Goal: Information Seeking & Learning: Find specific fact

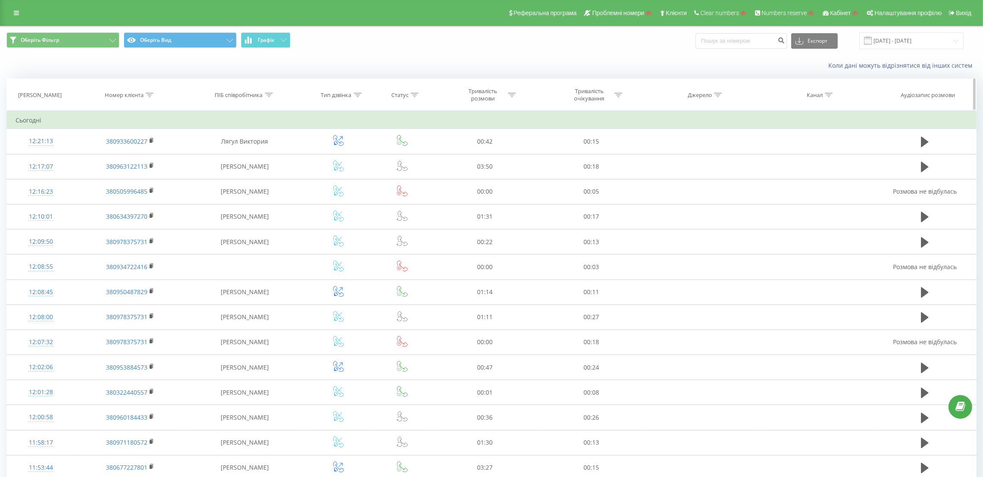
click at [269, 94] on icon at bounding box center [269, 95] width 8 height 4
click at [247, 158] on input "text" at bounding box center [245, 156] width 76 height 15
type input "Кутузова"
click button "OK" at bounding box center [263, 174] width 37 height 11
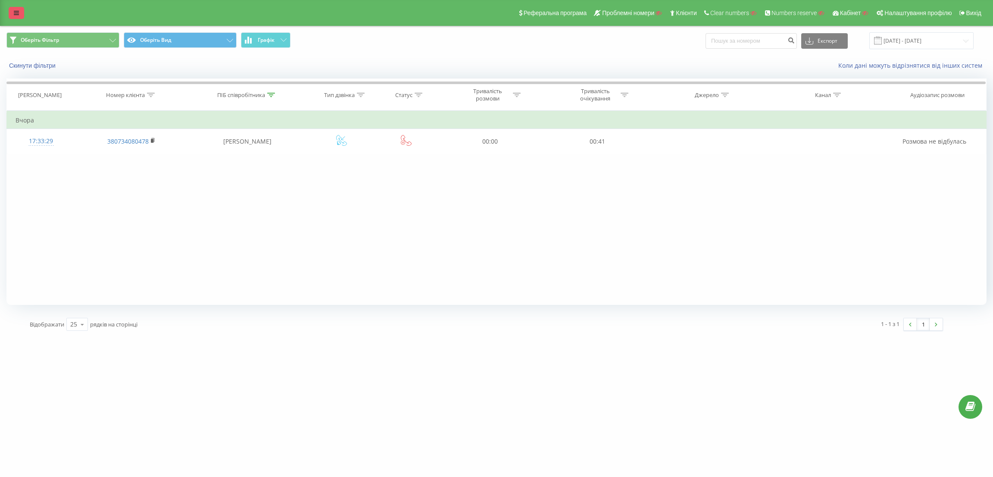
click at [14, 10] on icon at bounding box center [16, 13] width 5 height 6
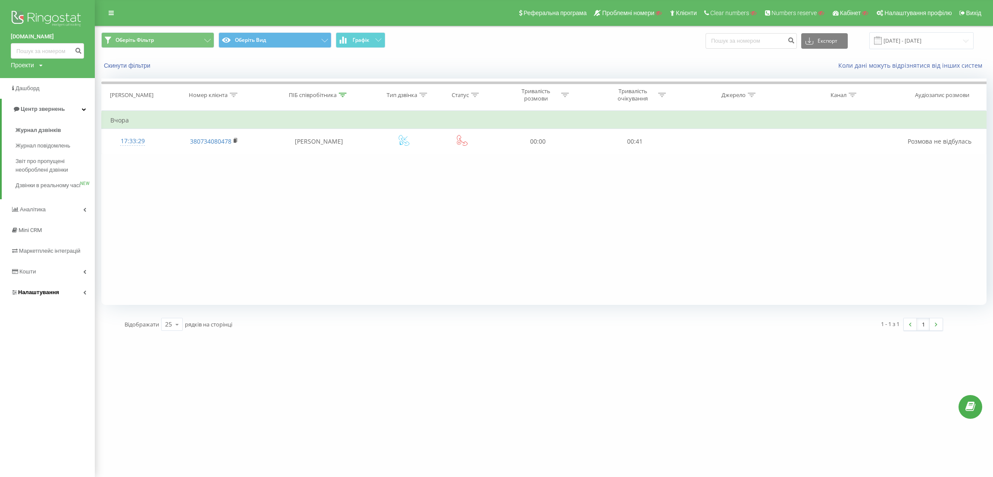
click at [56, 296] on link "Налаштування" at bounding box center [47, 292] width 95 height 21
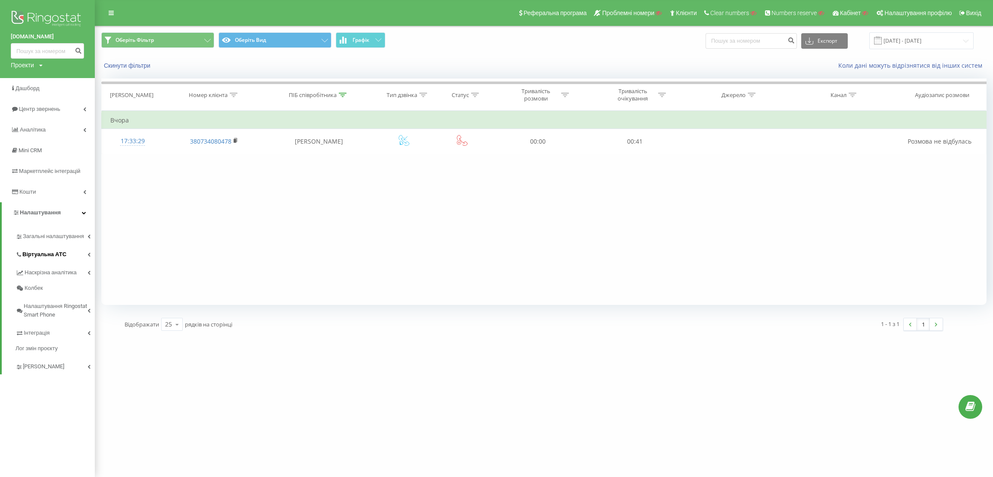
click at [61, 261] on link "Віртуальна АТС" at bounding box center [55, 253] width 79 height 18
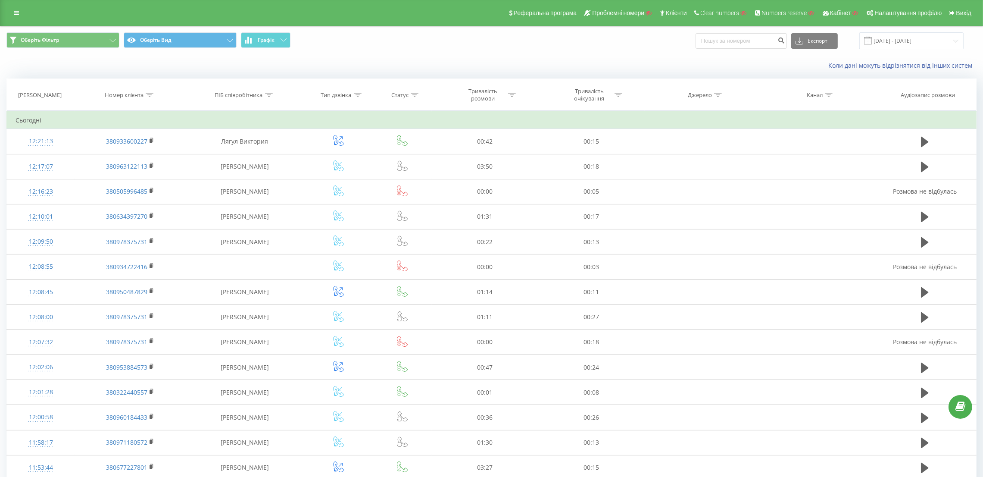
click at [14, 6] on div "Реферальна програма Проблемні номери Клієнти Clear numbers Numbers reserve Кабі…" at bounding box center [491, 13] width 983 height 26
click at [15, 7] on link at bounding box center [17, 13] width 16 height 12
click at [16, 11] on icon at bounding box center [16, 13] width 5 height 6
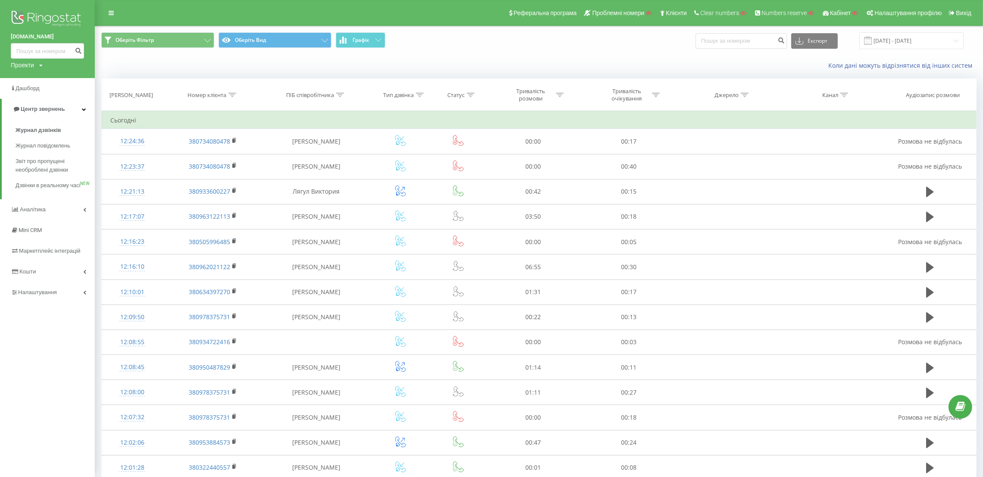
click at [17, 11] on img at bounding box center [47, 20] width 73 height 22
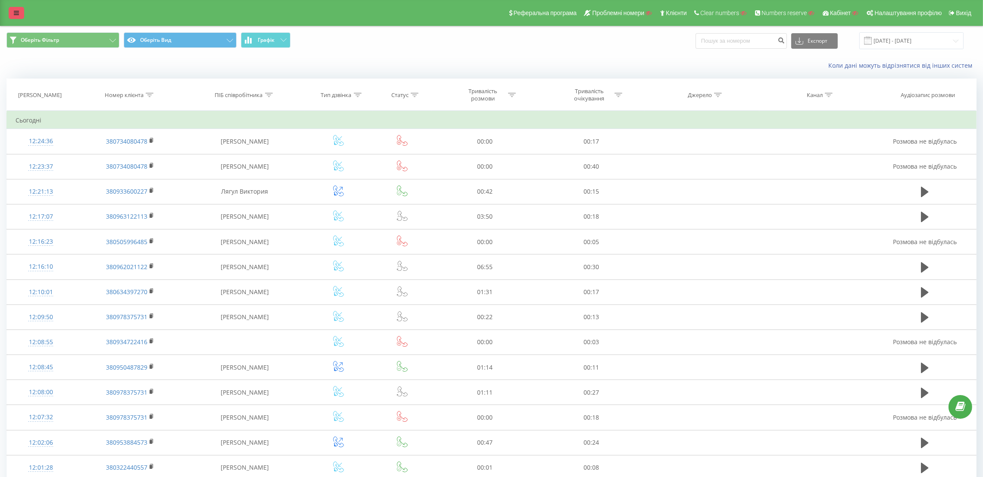
click at [19, 13] on link at bounding box center [17, 13] width 16 height 12
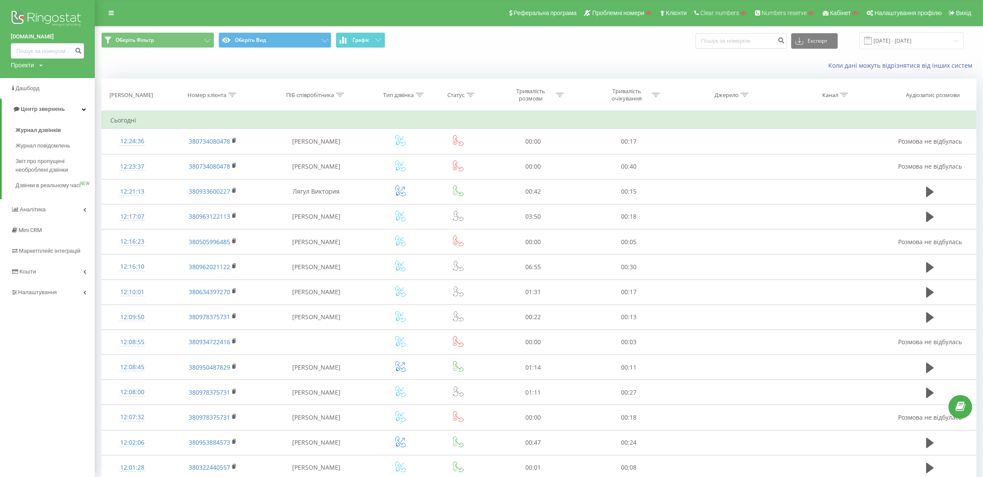
click at [38, 25] on img at bounding box center [47, 20] width 73 height 22
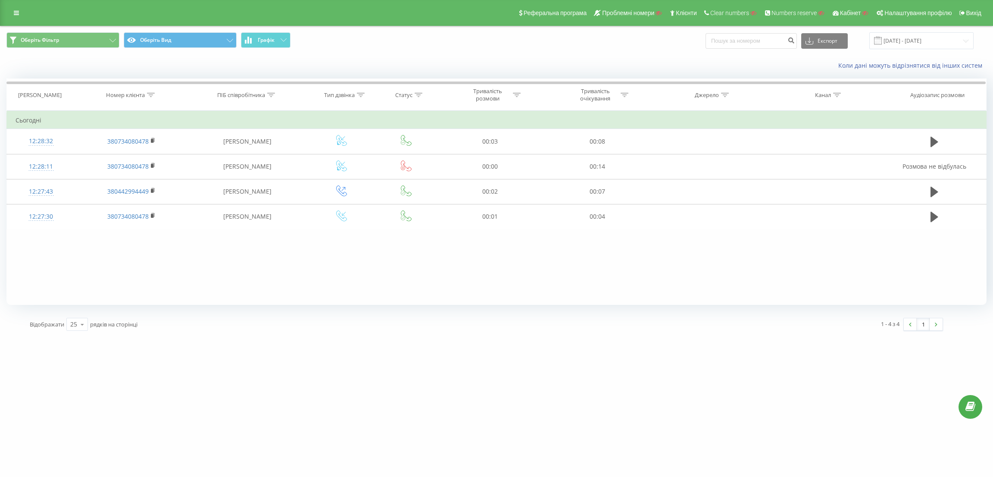
click at [17, 10] on icon at bounding box center [16, 13] width 5 height 6
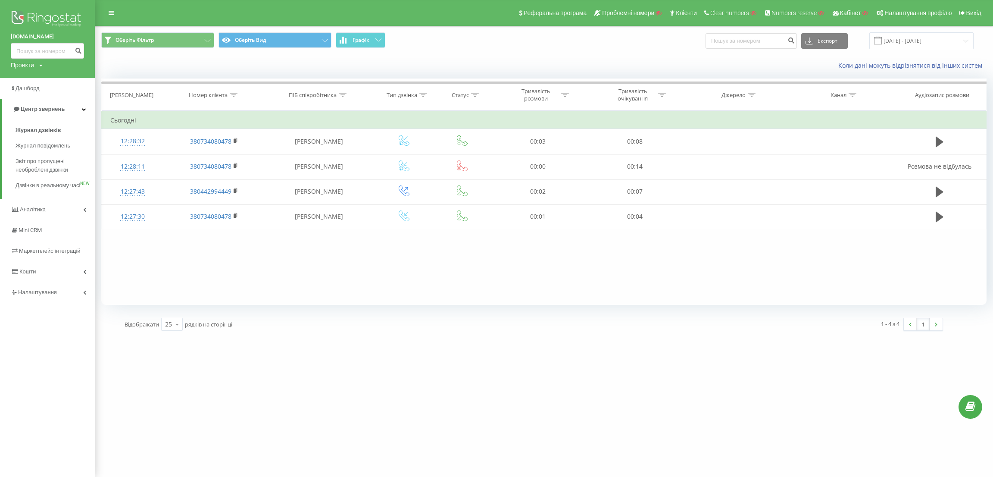
click at [50, 16] on img at bounding box center [47, 20] width 73 height 22
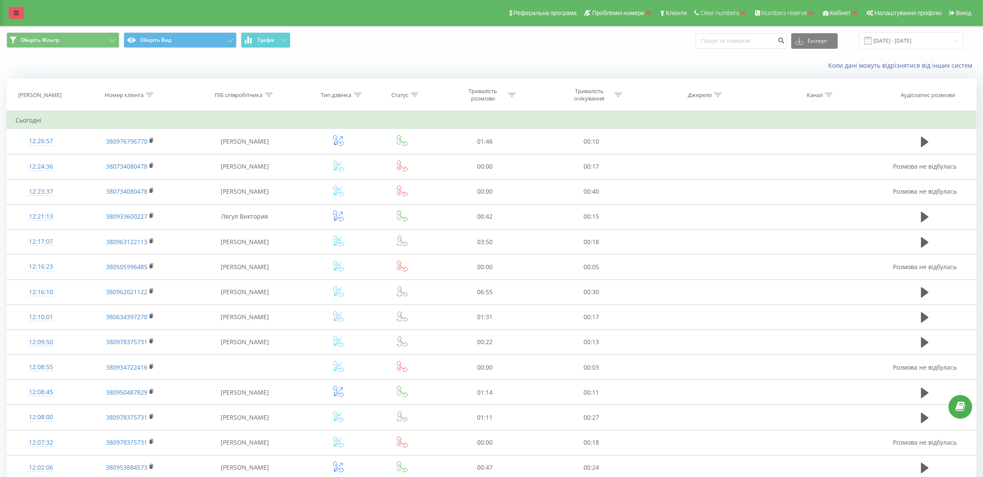
click at [13, 18] on link at bounding box center [17, 13] width 16 height 12
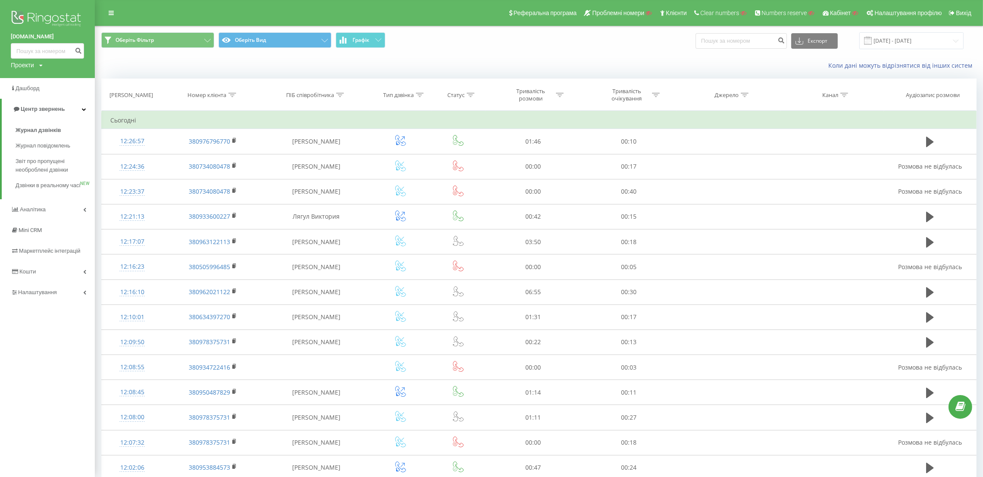
click at [24, 13] on img at bounding box center [47, 20] width 73 height 22
